Goal: Find specific page/section: Find specific page/section

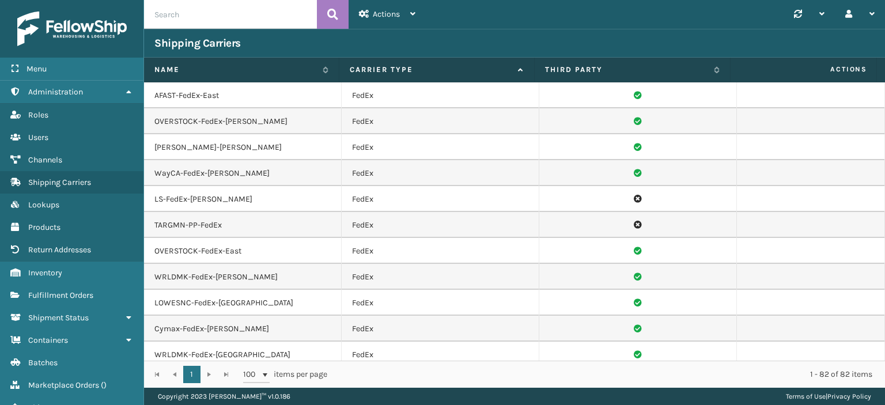
scroll to position [1676, 0]
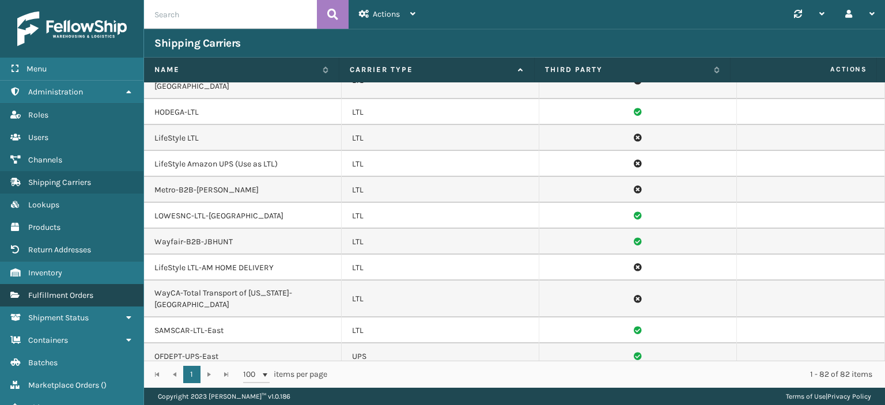
click at [107, 291] on link "Fulfillment Orders" at bounding box center [71, 295] width 143 height 22
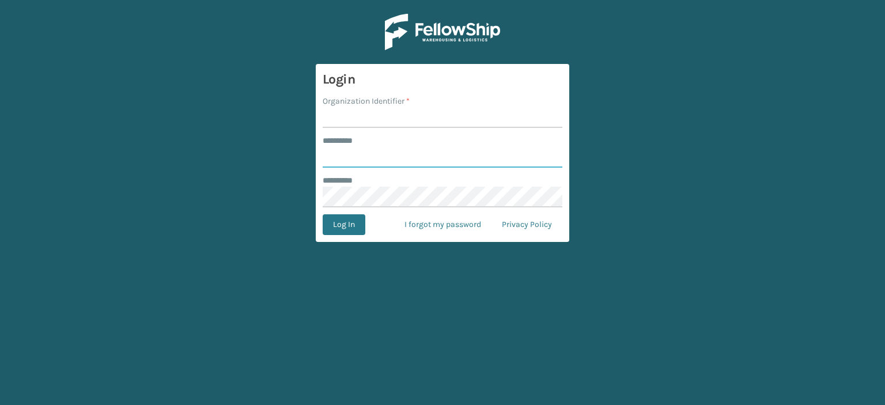
type input "******"
click at [438, 122] on input "Organization Identifier *" at bounding box center [443, 117] width 240 height 21
type input "LifeStyle"
click at [355, 224] on button "Log In" at bounding box center [344, 224] width 43 height 21
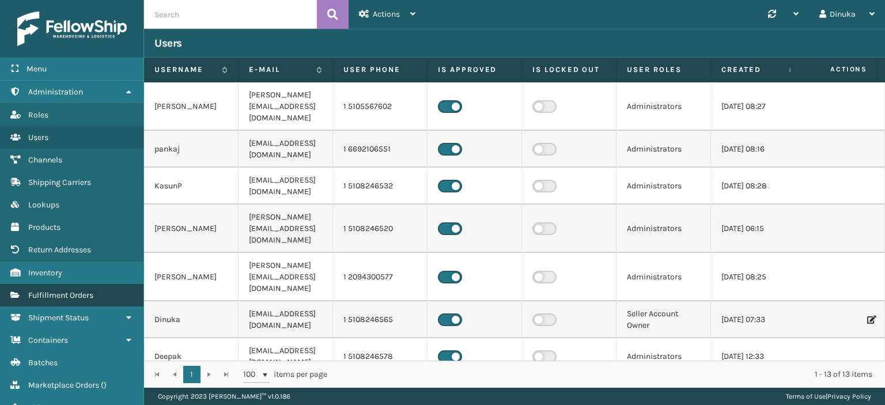
click at [60, 296] on span "Fulfillment Orders" at bounding box center [60, 295] width 65 height 10
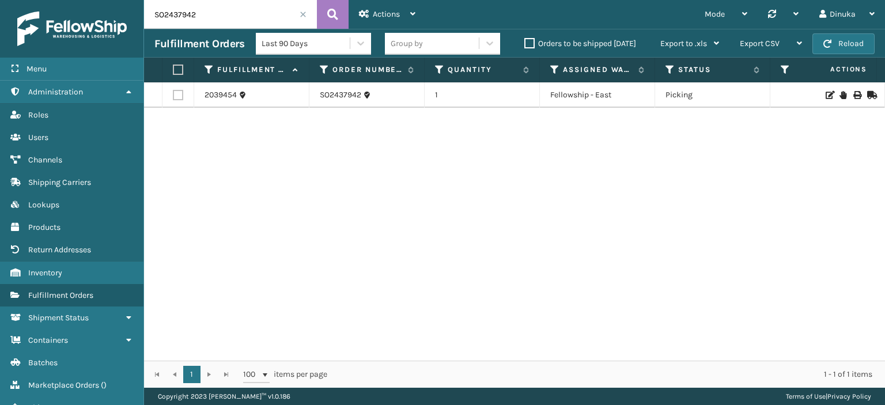
click at [171, 14] on input "SO2437942" at bounding box center [230, 14] width 173 height 29
paste input "8321"
type input "SO2438321"
click at [330, 8] on icon at bounding box center [332, 14] width 11 height 17
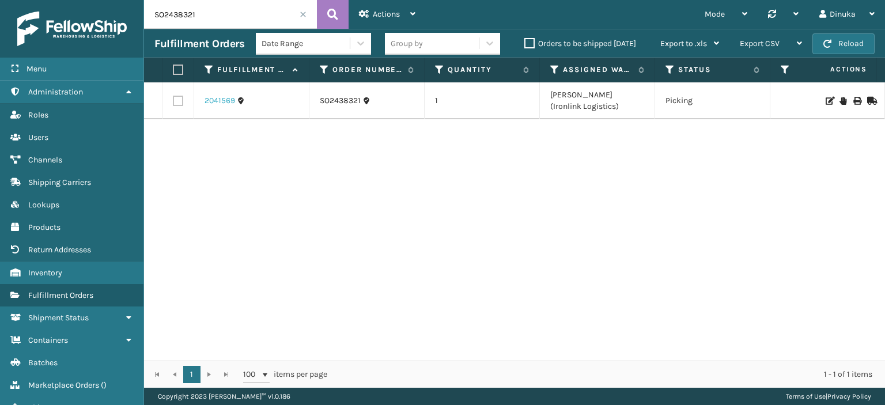
click at [221, 101] on link "2041569" at bounding box center [220, 101] width 31 height 12
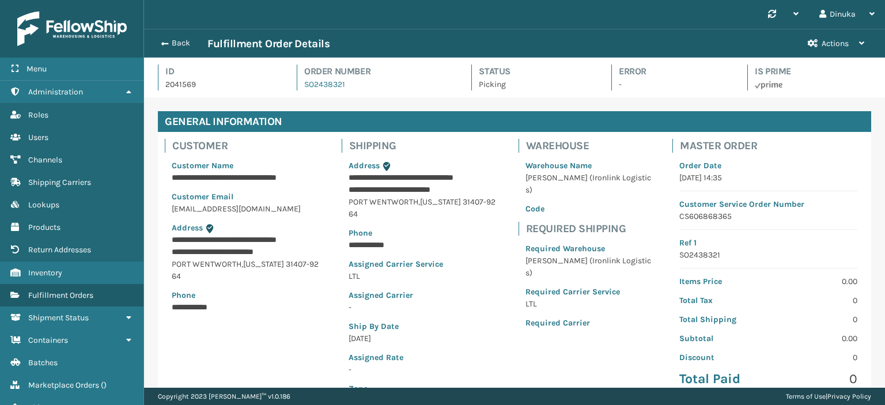
scroll to position [28, 740]
click at [170, 44] on button "Back" at bounding box center [180, 43] width 53 height 10
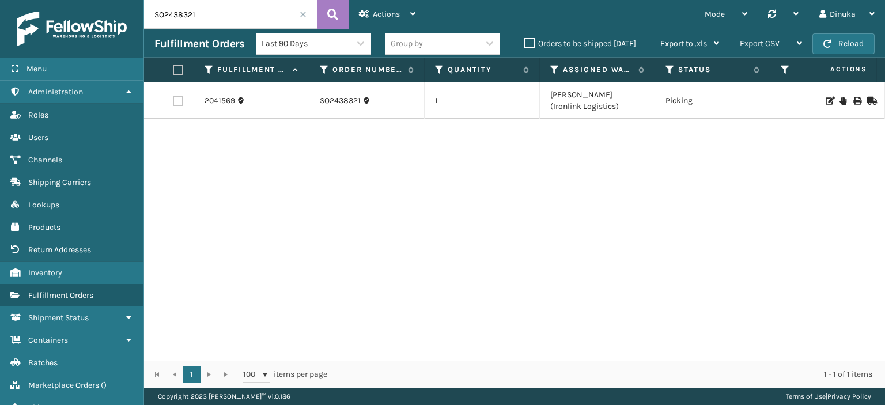
click at [191, 17] on input "SO2438321" at bounding box center [230, 14] width 173 height 29
paste input "799"
type input "SO2437991"
click at [331, 11] on icon at bounding box center [332, 14] width 11 height 17
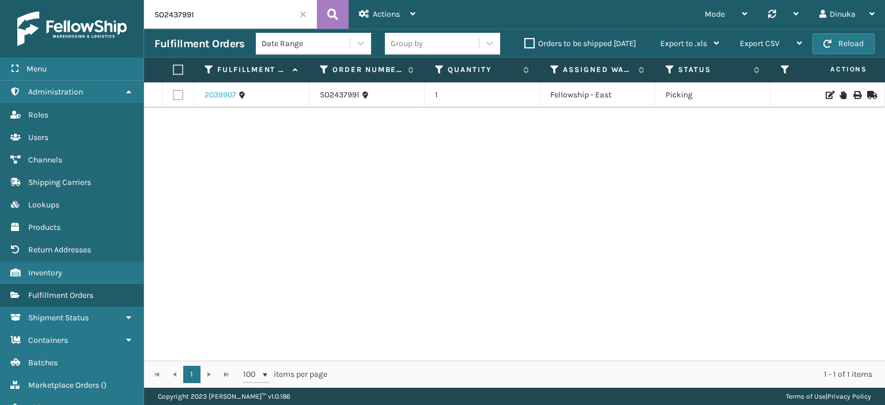
click at [218, 95] on link "2039907" at bounding box center [221, 95] width 32 height 12
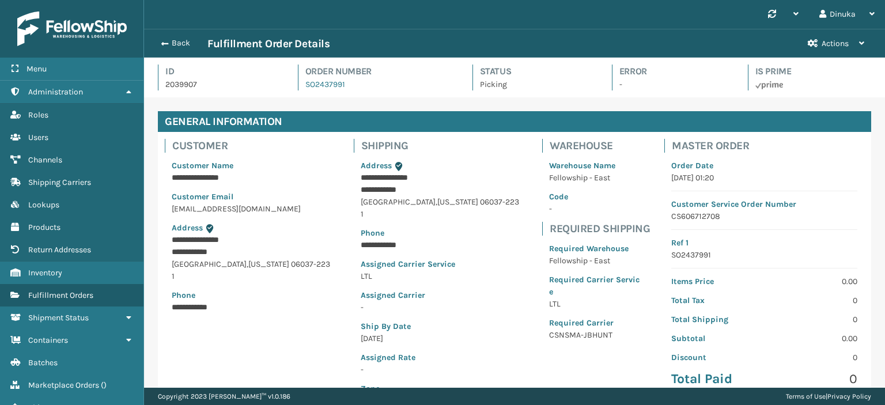
scroll to position [28, 740]
click at [128, 92] on icon at bounding box center [128, 92] width 9 height 8
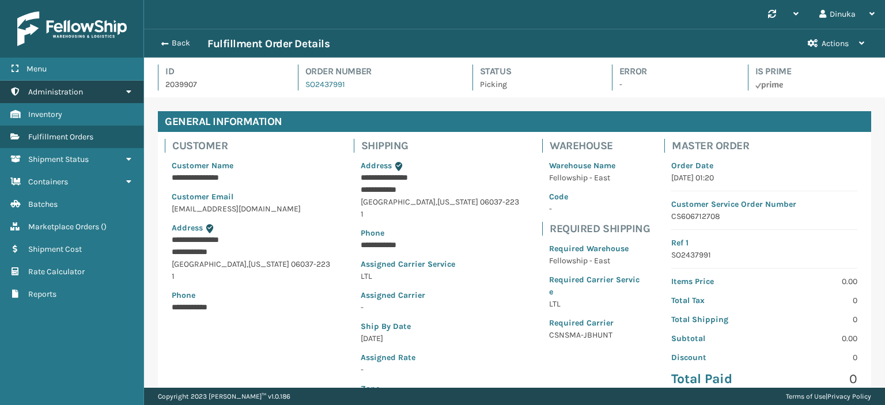
click at [128, 95] on icon at bounding box center [128, 92] width 9 height 8
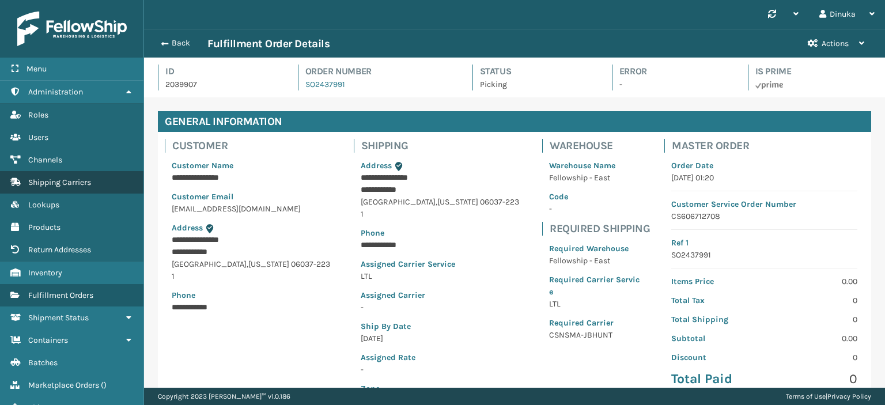
click at [81, 182] on span "Shipping Carriers" at bounding box center [59, 182] width 63 height 10
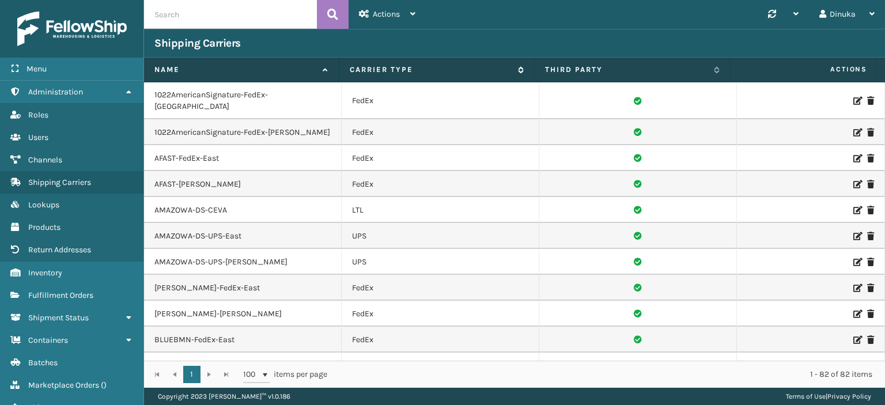
click at [520, 69] on icon at bounding box center [519, 69] width 9 height 7
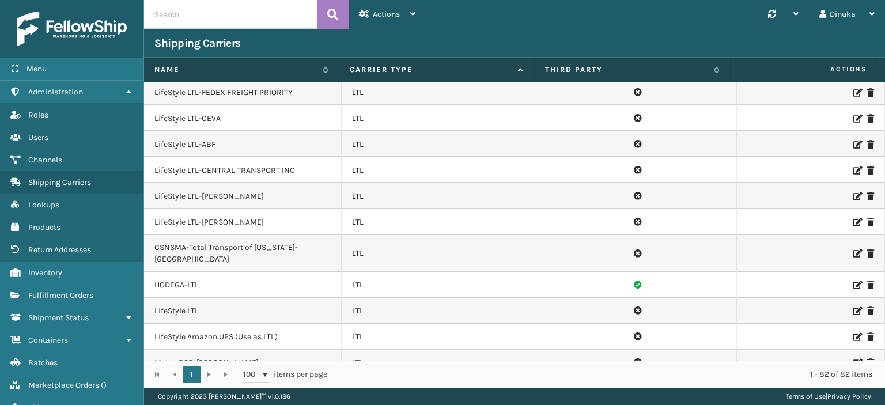
scroll to position [1445, 0]
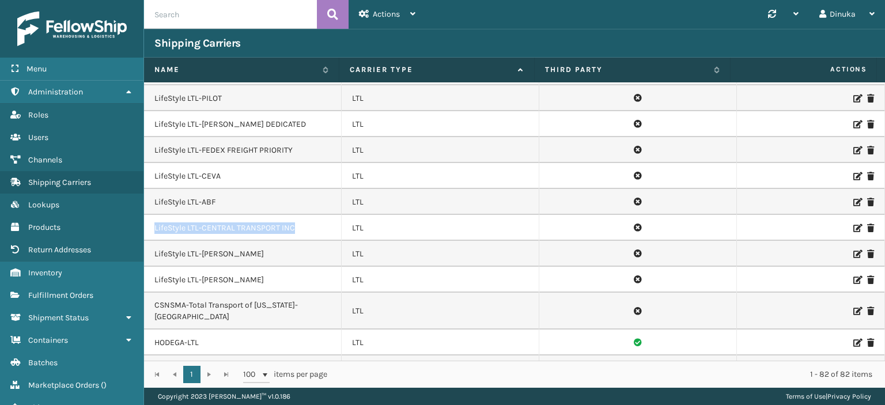
drag, startPoint x: 229, startPoint y: 209, endPoint x: 149, endPoint y: 208, distance: 80.7
click at [149, 215] on td "LifeStyle LTL-CENTRAL TRANSPORT INC" at bounding box center [243, 228] width 198 height 26
click at [239, 215] on td "LifeStyle LTL-CENTRAL TRANSPORT INC" at bounding box center [243, 228] width 198 height 26
click at [245, 215] on td "LifeStyle LTL-CENTRAL TRANSPORT INC" at bounding box center [243, 228] width 198 height 26
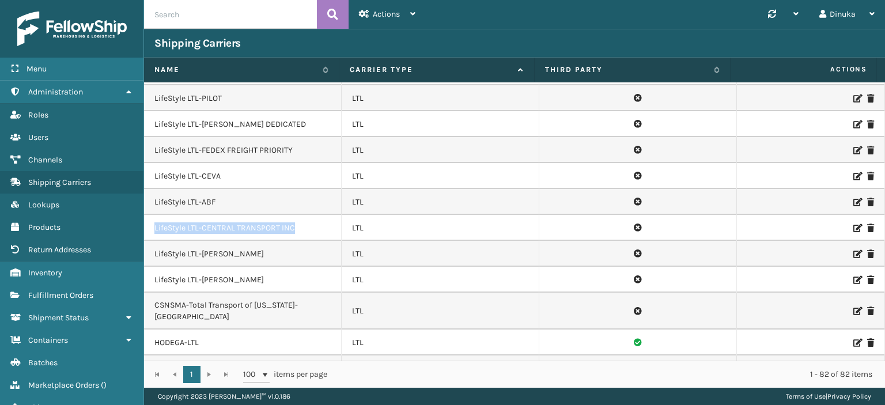
drag, startPoint x: 297, startPoint y: 209, endPoint x: 147, endPoint y: 213, distance: 150.4
click at [147, 215] on td "LifeStyle LTL-CENTRAL TRANSPORT INC" at bounding box center [243, 228] width 198 height 26
click at [308, 215] on td "LifeStyle LTL-CENTRAL TRANSPORT INC" at bounding box center [243, 228] width 198 height 26
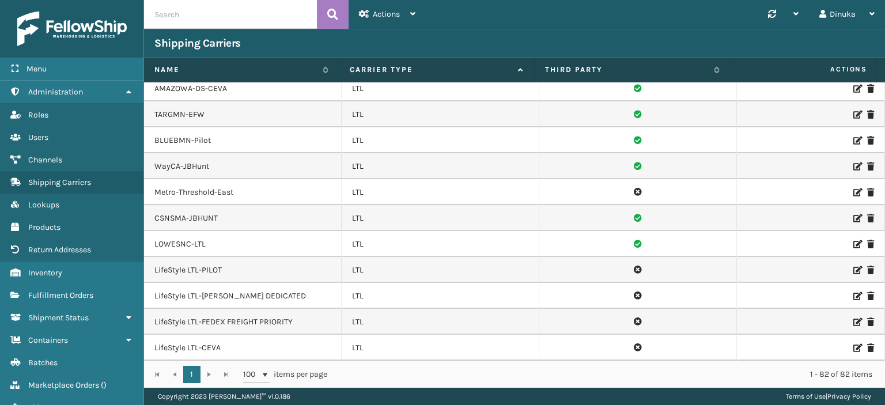
scroll to position [1272, 0]
drag, startPoint x: 269, startPoint y: 276, endPoint x: 202, endPoint y: 279, distance: 66.3
click at [202, 284] on td "LifeStyle LTL-[PERSON_NAME] DEDICATED" at bounding box center [243, 297] width 198 height 26
click at [207, 284] on td "LifeStyle LTL-[PERSON_NAME] DEDICATED" at bounding box center [243, 297] width 198 height 26
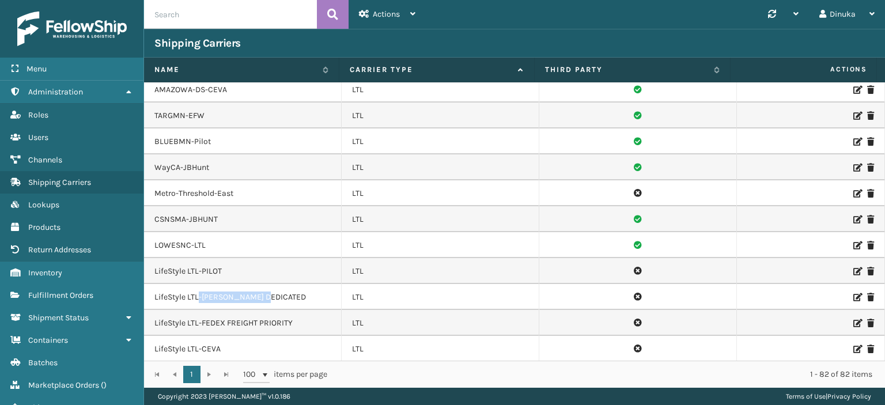
drag, startPoint x: 245, startPoint y: 279, endPoint x: 198, endPoint y: 277, distance: 47.3
click at [198, 284] on td "LifeStyle LTL-[PERSON_NAME] DEDICATED" at bounding box center [243, 297] width 198 height 26
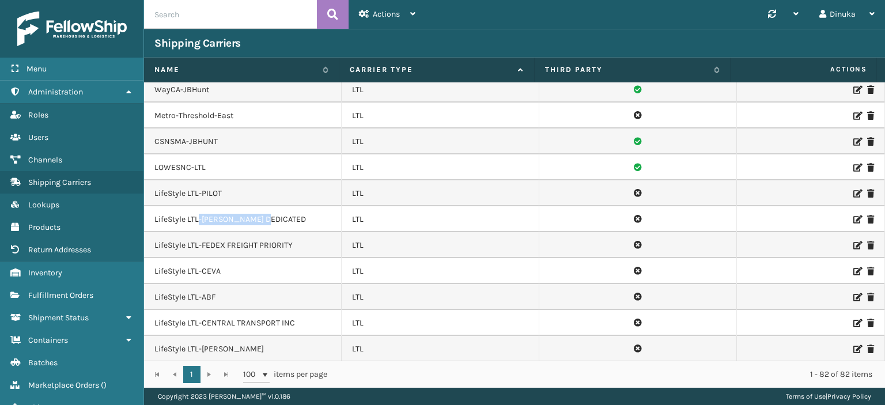
scroll to position [1388, 0]
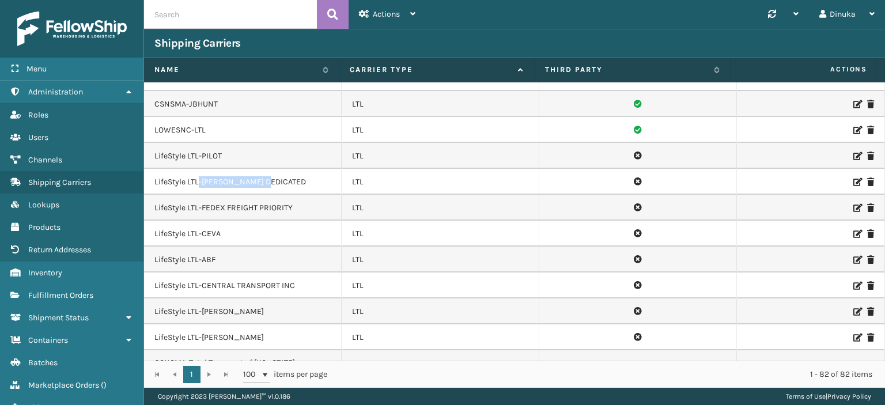
click at [254, 169] on td "LifeStyle LTL-[PERSON_NAME] DEDICATED" at bounding box center [243, 182] width 198 height 26
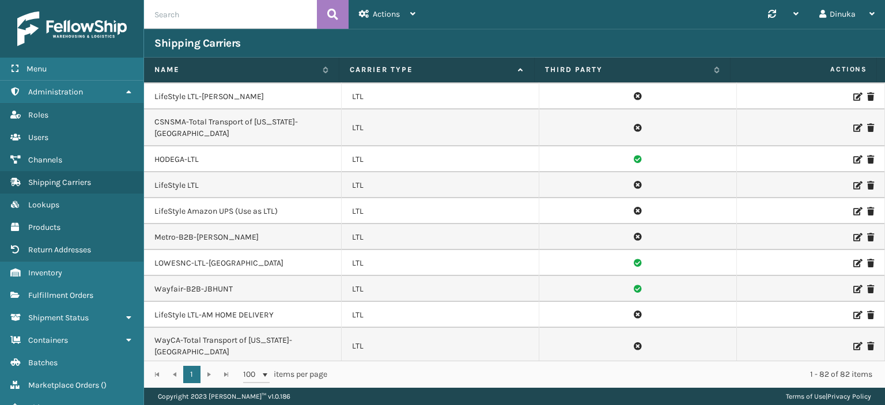
scroll to position [1560, 0]
